Goal: Information Seeking & Learning: Learn about a topic

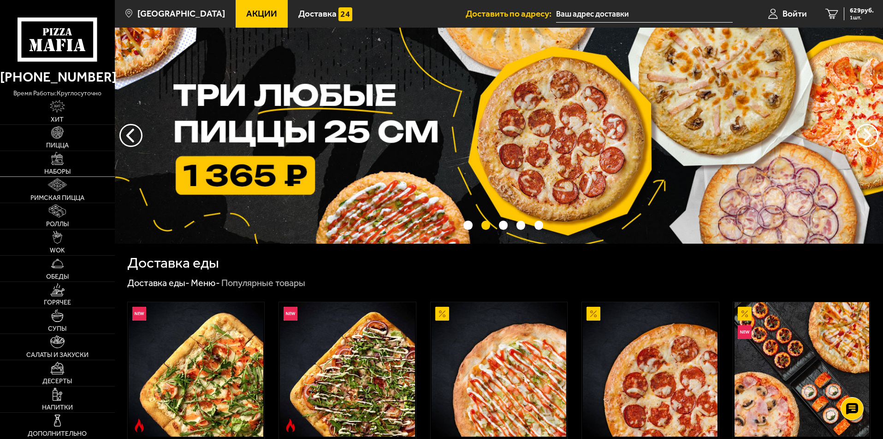
click at [62, 166] on link "Наборы" at bounding box center [57, 164] width 115 height 26
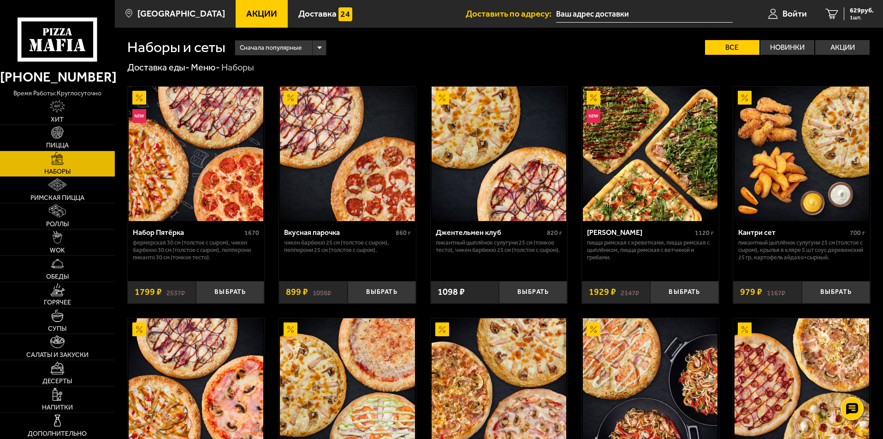
click at [246, 10] on span "Акции" at bounding box center [261, 13] width 31 height 9
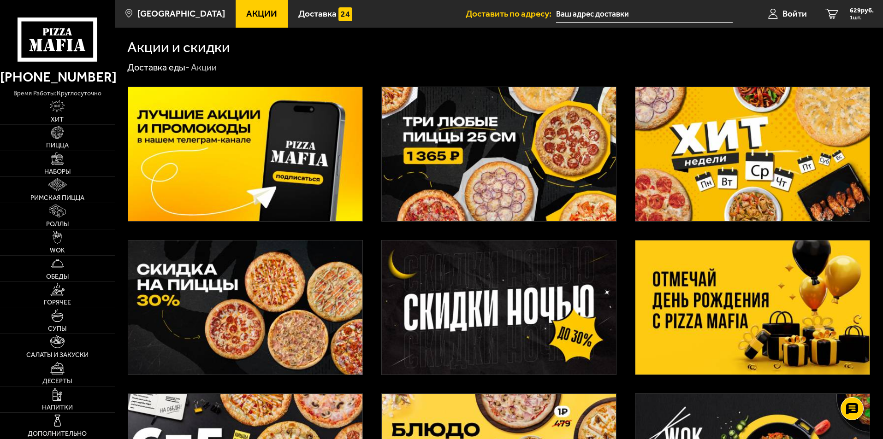
click at [767, 279] on img at bounding box center [752, 308] width 234 height 134
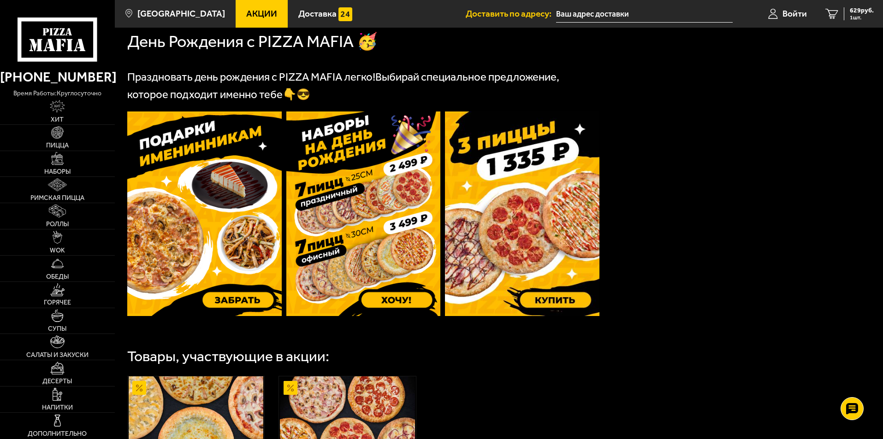
scroll to position [184, 0]
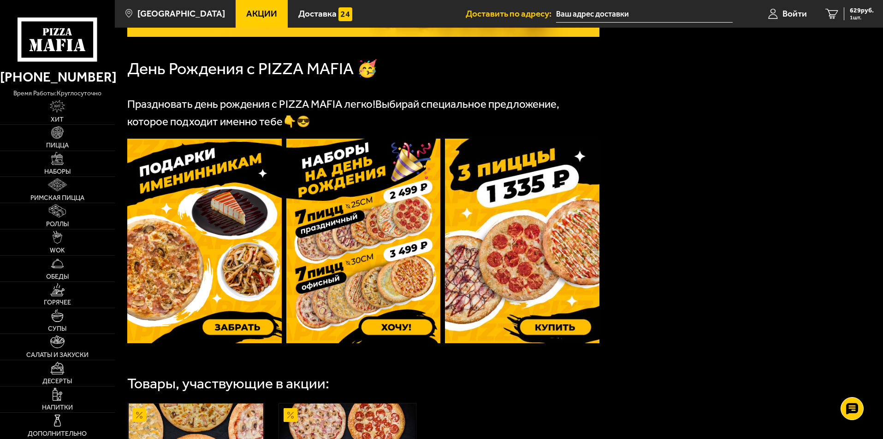
click at [253, 274] on img at bounding box center [204, 241] width 154 height 205
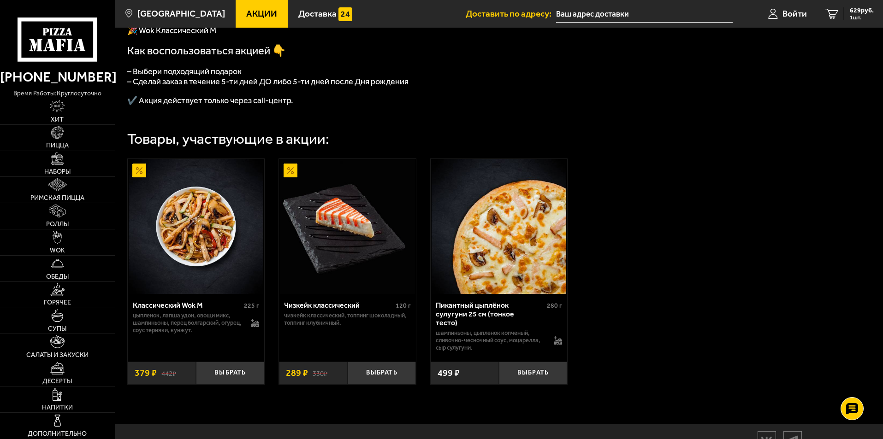
scroll to position [313, 0]
